Goal: Navigation & Orientation: Understand site structure

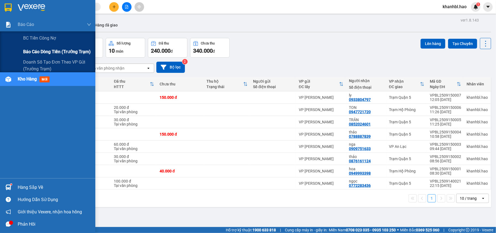
click at [44, 50] on span "Báo cáo dòng tiền (trưởng trạm)" at bounding box center [57, 51] width 68 height 7
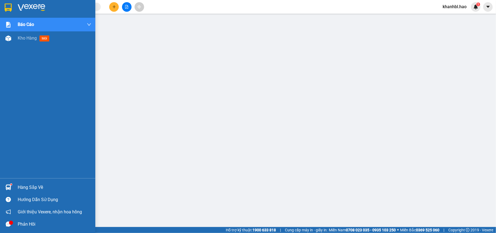
click at [6, 5] on img at bounding box center [8, 8] width 7 height 8
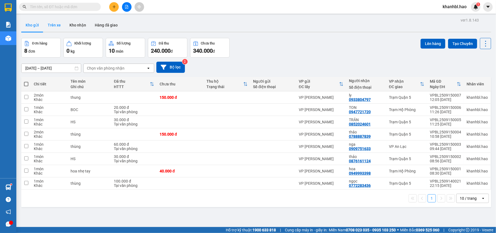
click at [57, 24] on button "Trên xe" at bounding box center [54, 25] width 22 height 13
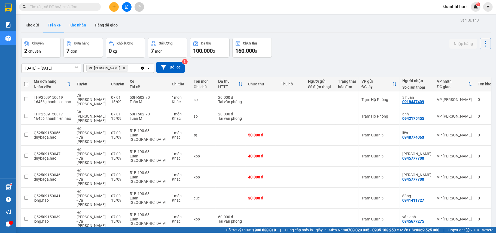
click at [78, 23] on button "Kho nhận" at bounding box center [77, 25] width 25 height 13
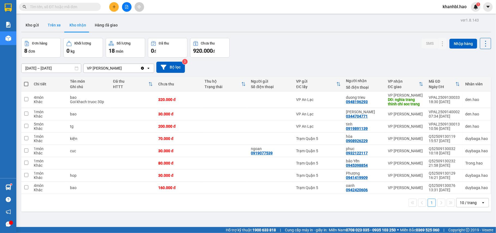
drag, startPoint x: 33, startPoint y: 23, endPoint x: 43, endPoint y: 24, distance: 9.9
click at [34, 23] on button "Kho gửi" at bounding box center [32, 25] width 22 height 13
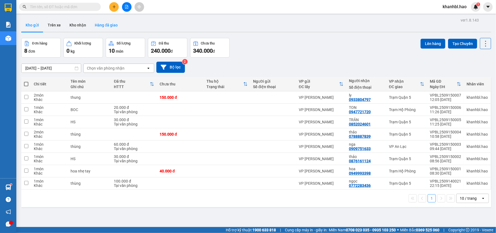
click at [98, 23] on button "Hàng đã giao" at bounding box center [106, 25] width 32 height 13
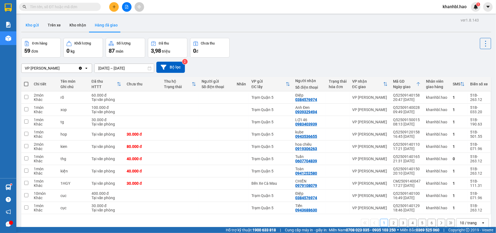
click at [30, 23] on button "Kho gửi" at bounding box center [32, 25] width 22 height 13
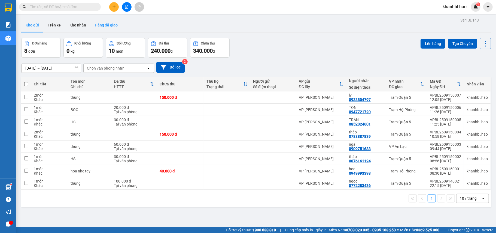
click at [106, 23] on button "Hàng đã giao" at bounding box center [106, 25] width 32 height 13
